Goal: Transaction & Acquisition: Purchase product/service

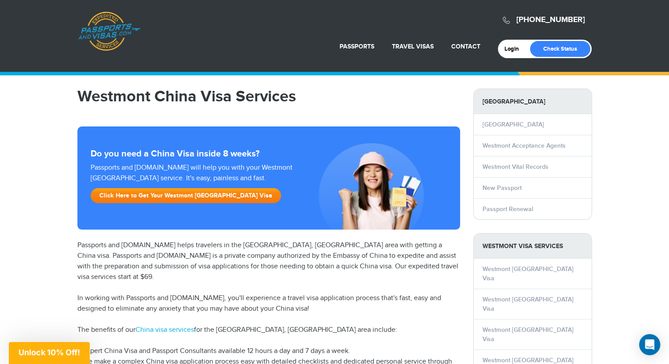
click at [164, 194] on link "Click Here to Get Your Westmont China Visa" at bounding box center [186, 195] width 191 height 15
click at [175, 195] on link "Click Here to Get Your Westmont China Visa" at bounding box center [186, 195] width 191 height 15
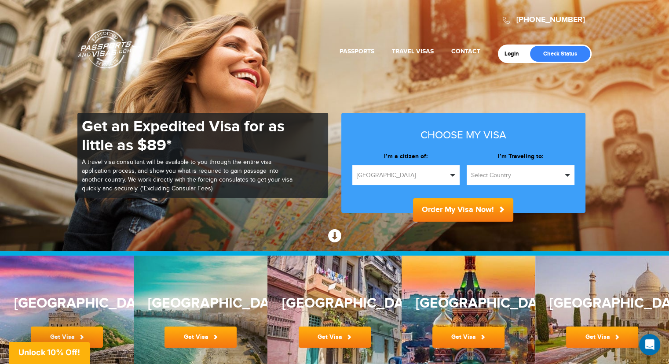
click at [569, 174] on span "button" at bounding box center [567, 175] width 5 height 3
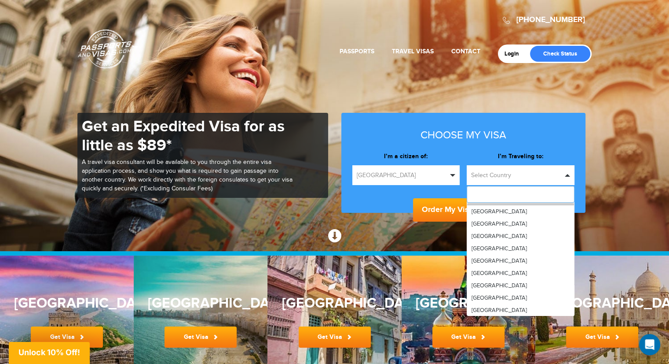
scroll to position [484, 0]
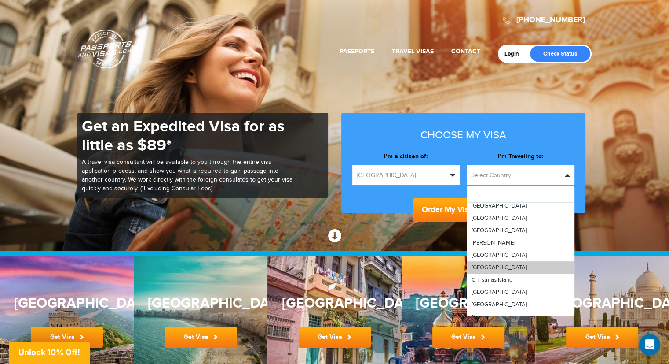
click at [491, 264] on link "[GEOGRAPHIC_DATA]" at bounding box center [520, 267] width 107 height 12
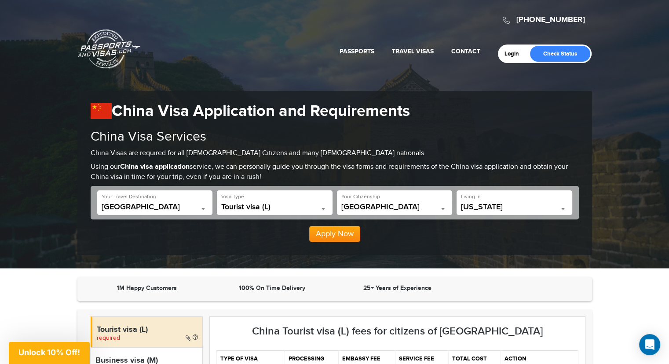
click at [338, 233] on button "Apply Now" at bounding box center [334, 234] width 51 height 16
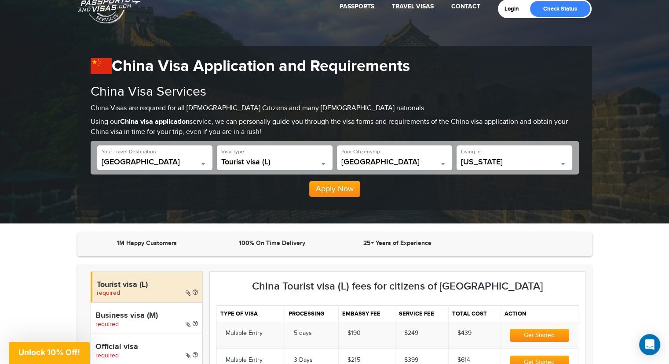
scroll to position [265, 0]
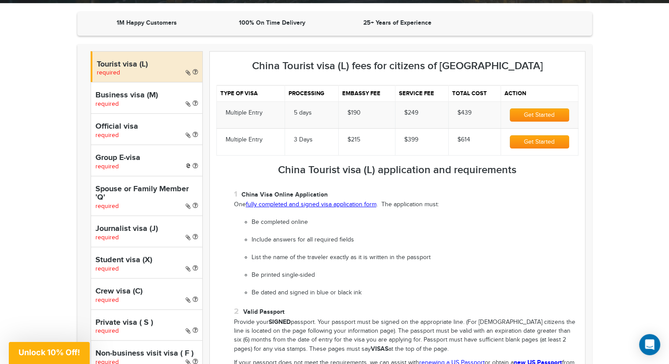
click at [275, 203] on link "fully completed and signed visa application form" at bounding box center [311, 204] width 131 height 7
